Goal: Task Accomplishment & Management: Complete application form

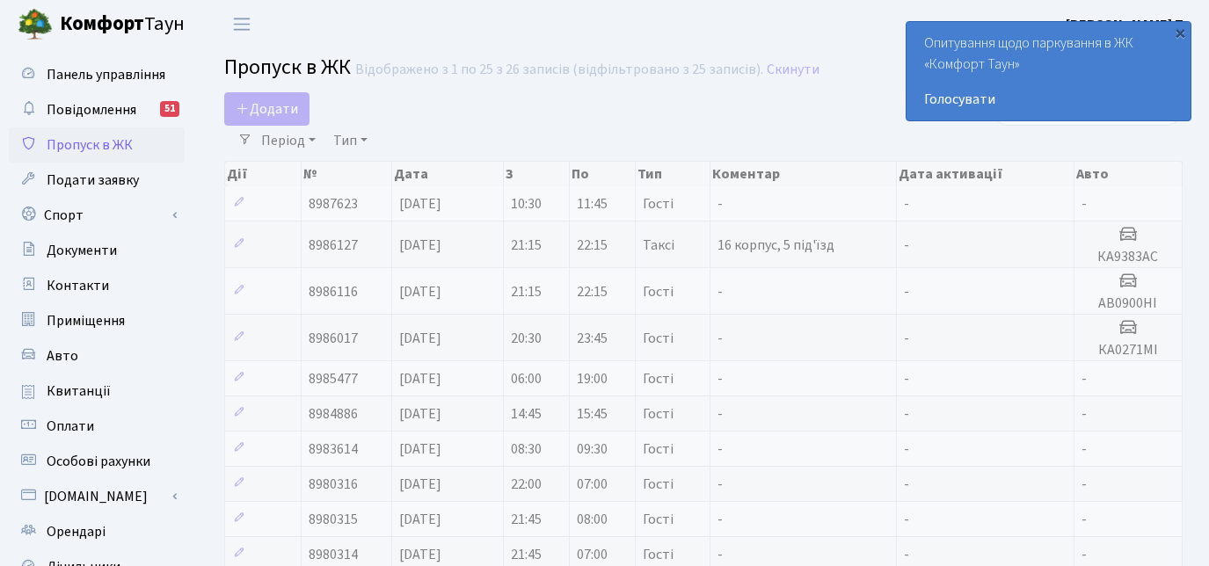
select select "25"
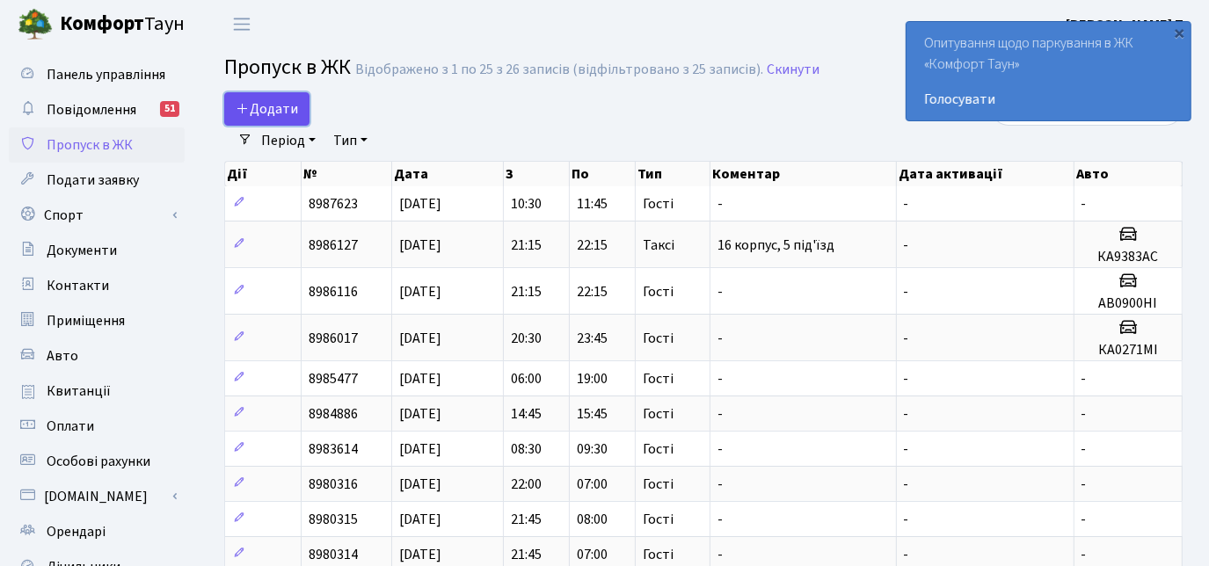
click at [275, 106] on span "Додати" at bounding box center [267, 108] width 62 height 19
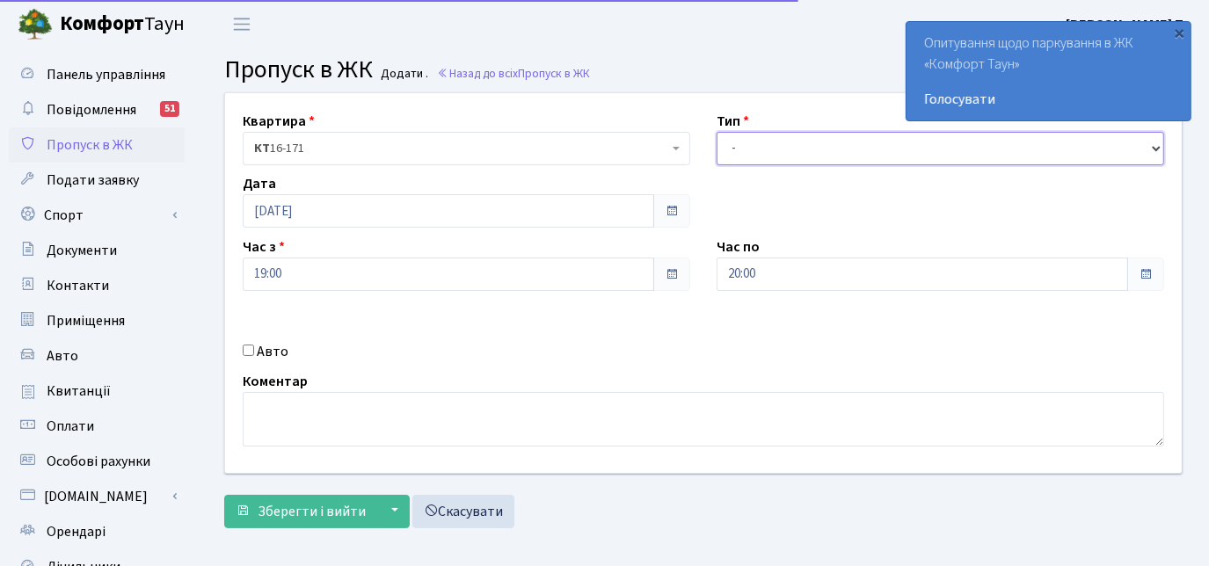
click at [830, 148] on select "- Доставка Таксі Гості Сервіс" at bounding box center [939, 148] width 447 height 33
select select "3"
click at [716, 132] on select "- Доставка Таксі Гості Сервіс" at bounding box center [939, 148] width 447 height 33
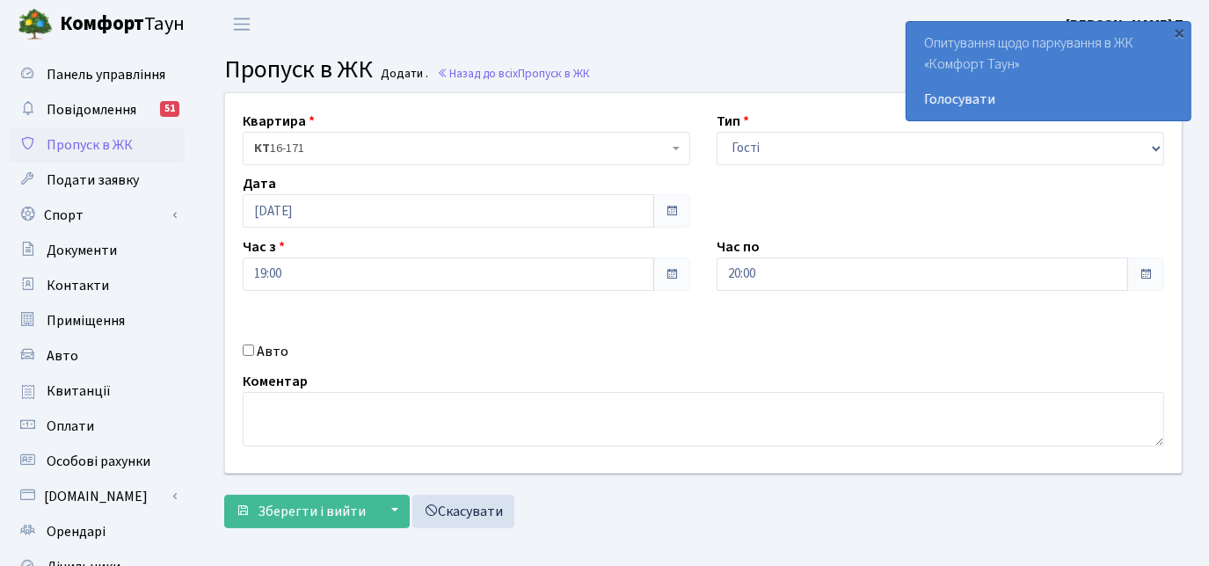
click at [244, 351] on input "Авто" at bounding box center [248, 350] width 11 height 11
checkbox input "true"
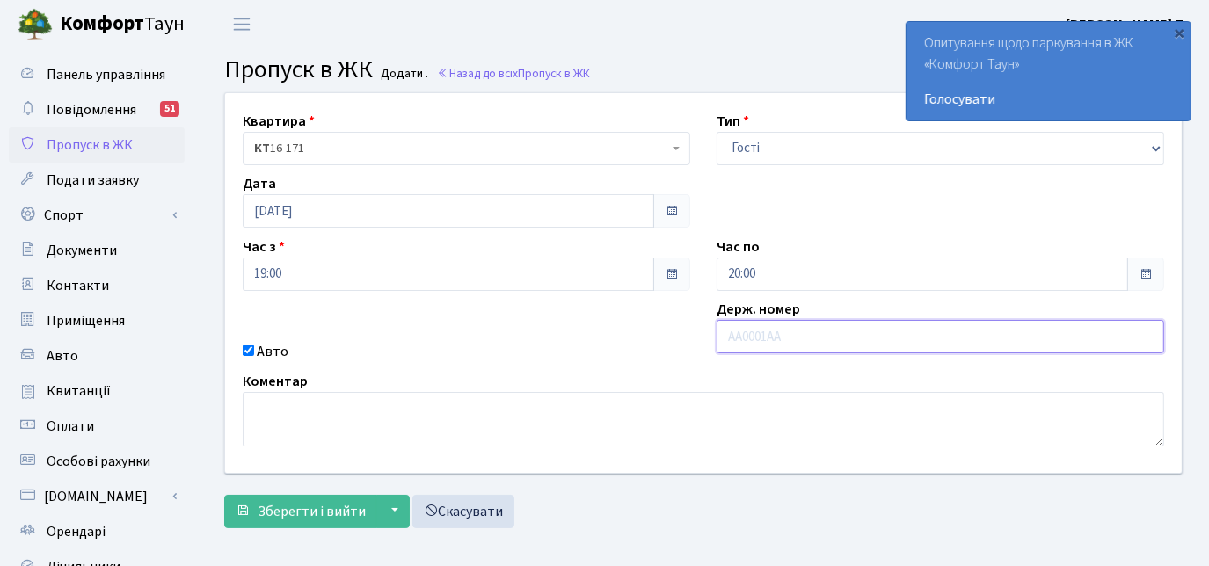
click at [900, 336] on input "text" at bounding box center [939, 336] width 447 height 33
paste input "КА3115ІІ"
type input "КА3115ІІ"
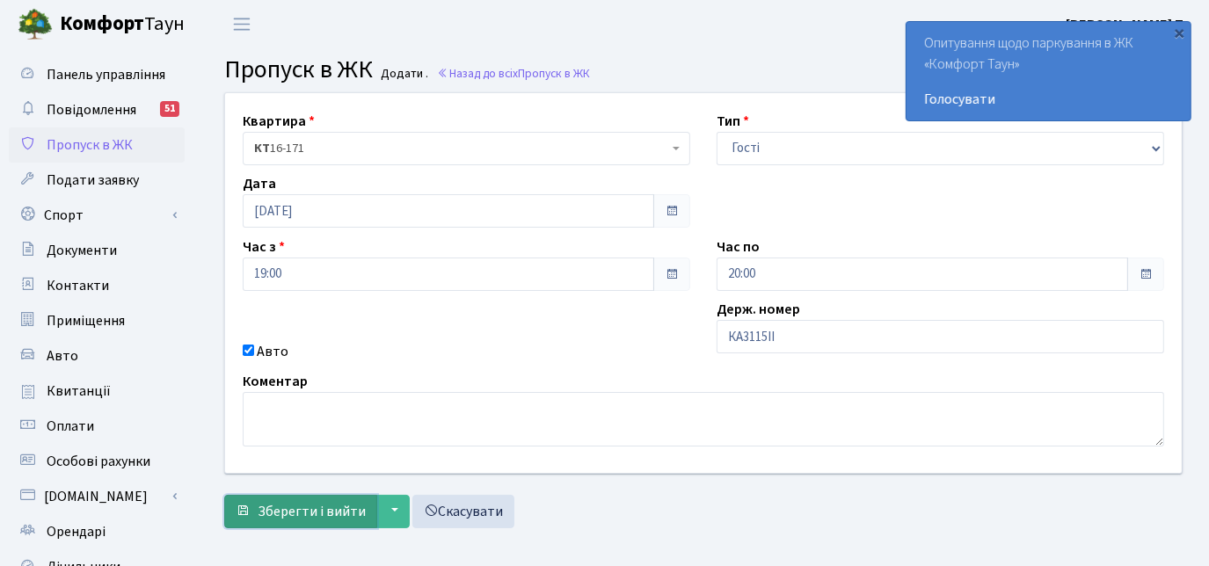
click at [315, 507] on span "Зберегти і вийти" at bounding box center [312, 511] width 108 height 19
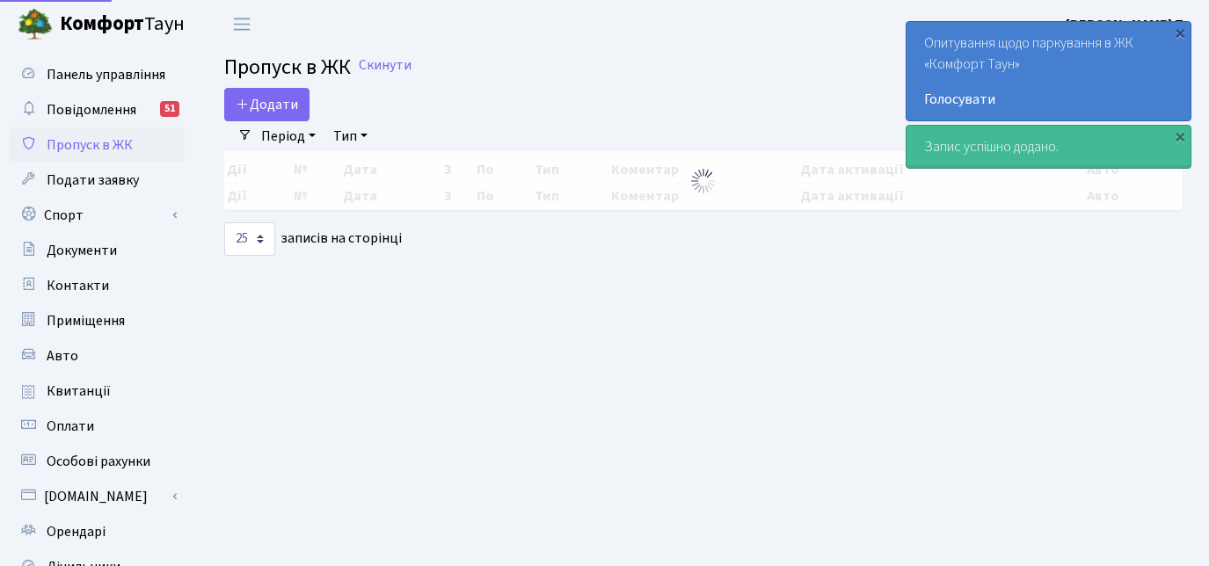
select select "25"
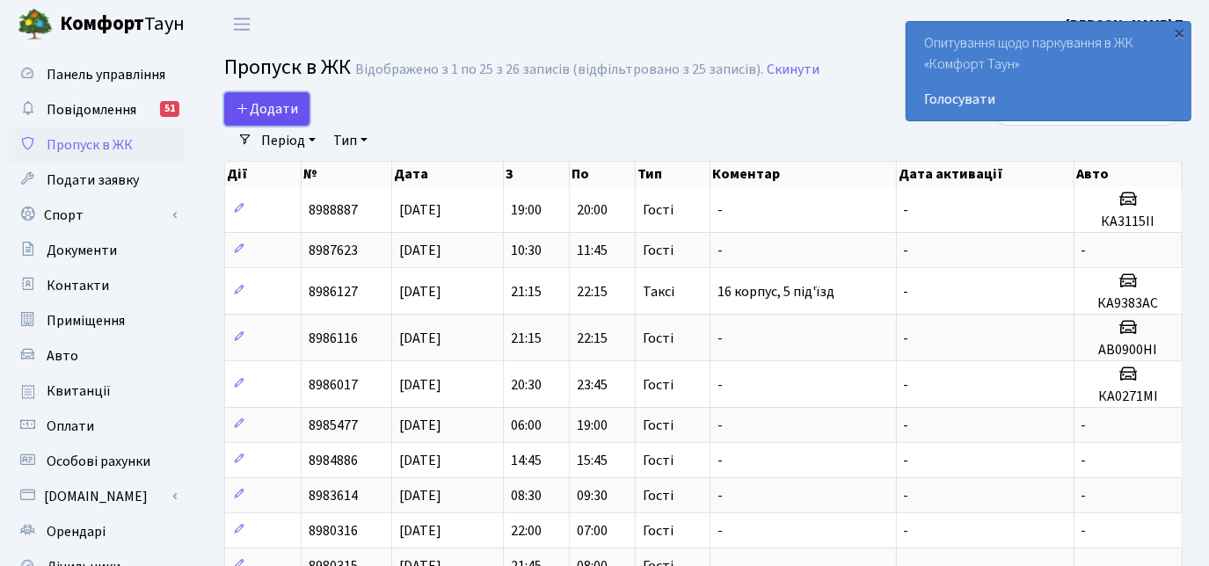
click at [241, 103] on icon at bounding box center [243, 108] width 14 height 14
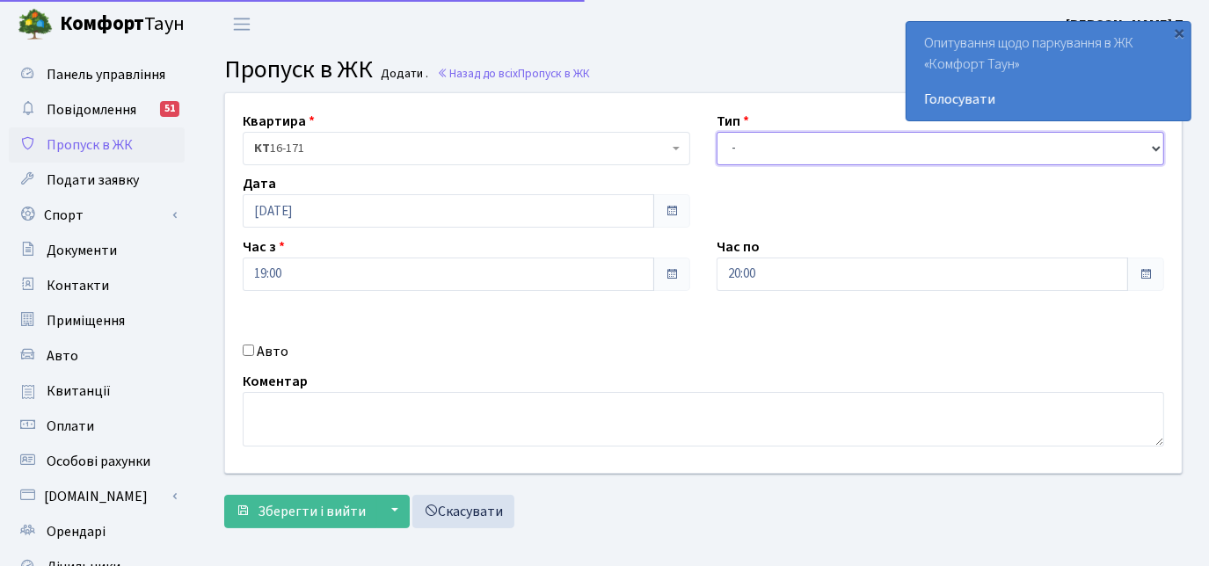
click at [761, 143] on select "- Доставка Таксі Гості Сервіс" at bounding box center [939, 148] width 447 height 33
select select "3"
click at [716, 132] on select "- Доставка Таксі Гості Сервіс" at bounding box center [939, 148] width 447 height 33
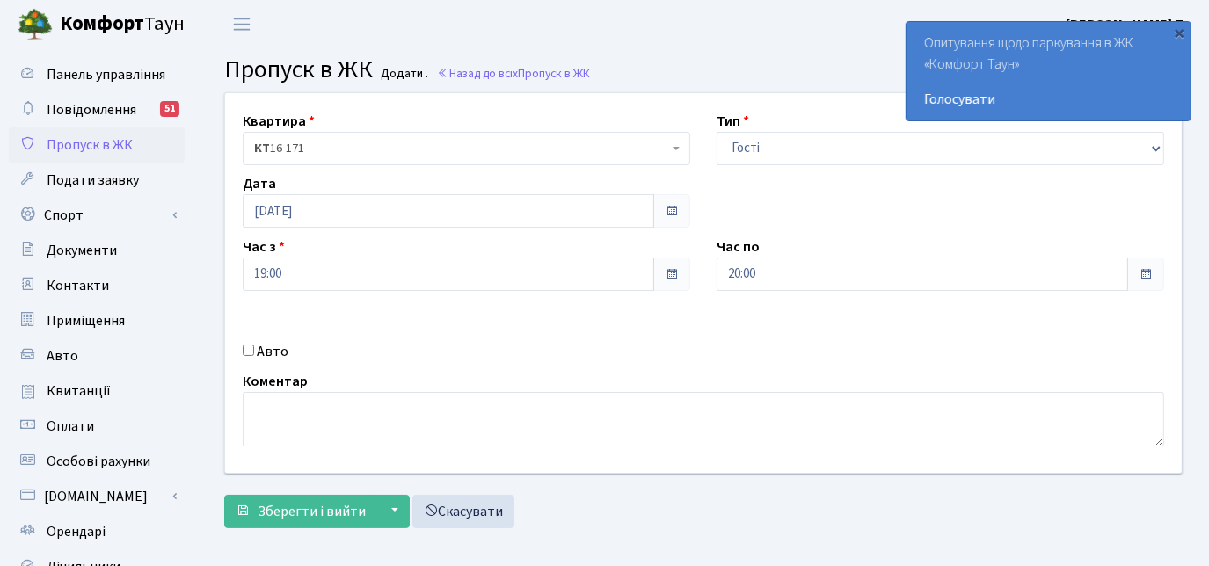
click at [247, 345] on input "Авто" at bounding box center [248, 350] width 11 height 11
checkbox input "true"
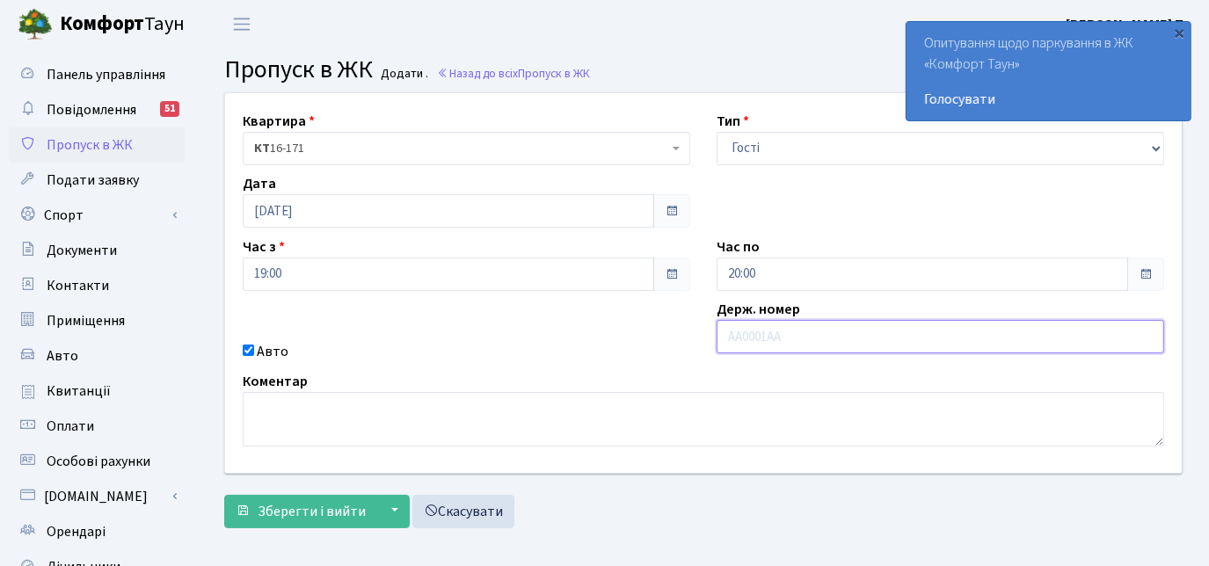
click at [781, 328] on input "text" at bounding box center [939, 336] width 447 height 33
click at [753, 341] on input "text" at bounding box center [939, 336] width 447 height 33
paste input "КА3115ІІ"
type input "КА3115ІІ"
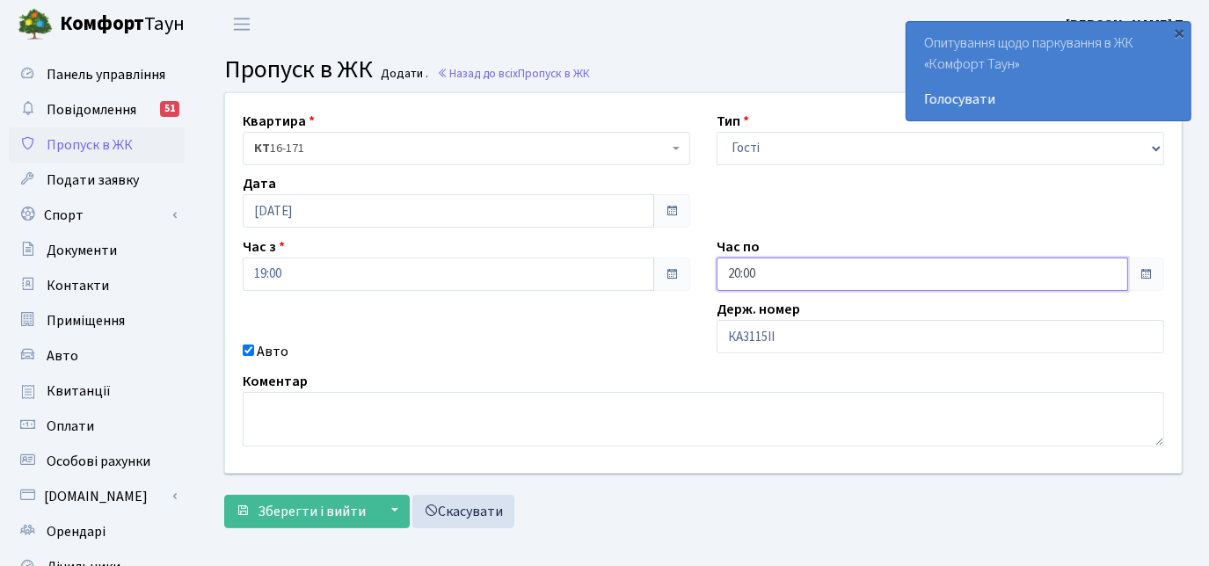
click at [757, 280] on input "20:00" at bounding box center [921, 274] width 411 height 33
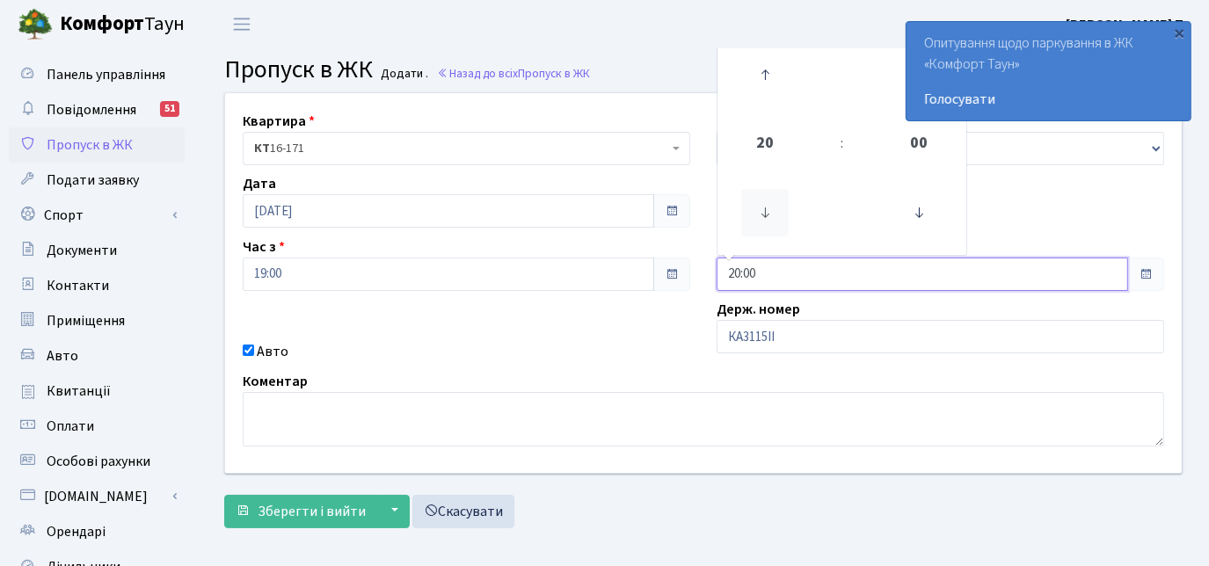
click at [761, 217] on icon at bounding box center [764, 212] width 47 height 47
click at [767, 70] on icon at bounding box center [764, 74] width 47 height 47
click at [767, 72] on icon at bounding box center [764, 74] width 47 height 47
type input "22:00"
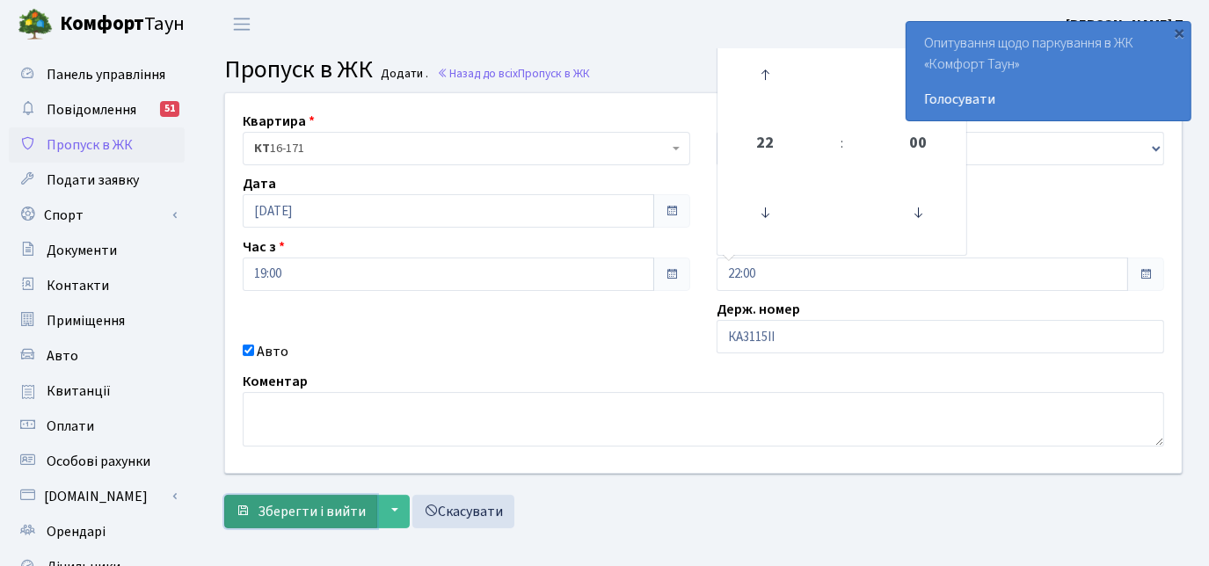
click at [269, 505] on span "Зберегти і вийти" at bounding box center [312, 511] width 108 height 19
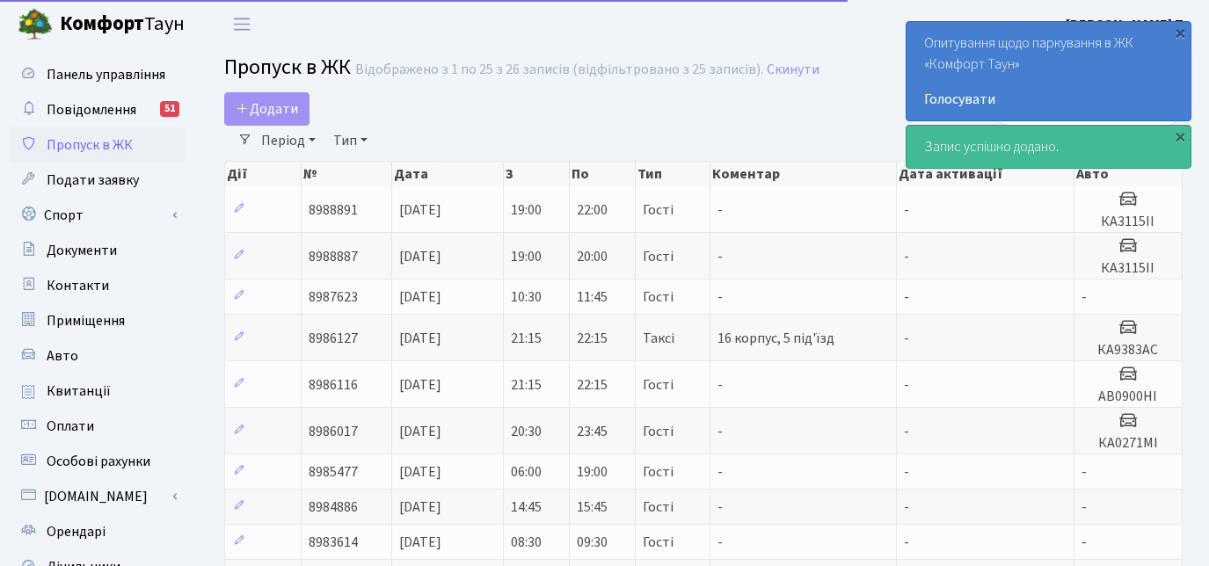
select select "25"
